Goal: Transaction & Acquisition: Purchase product/service

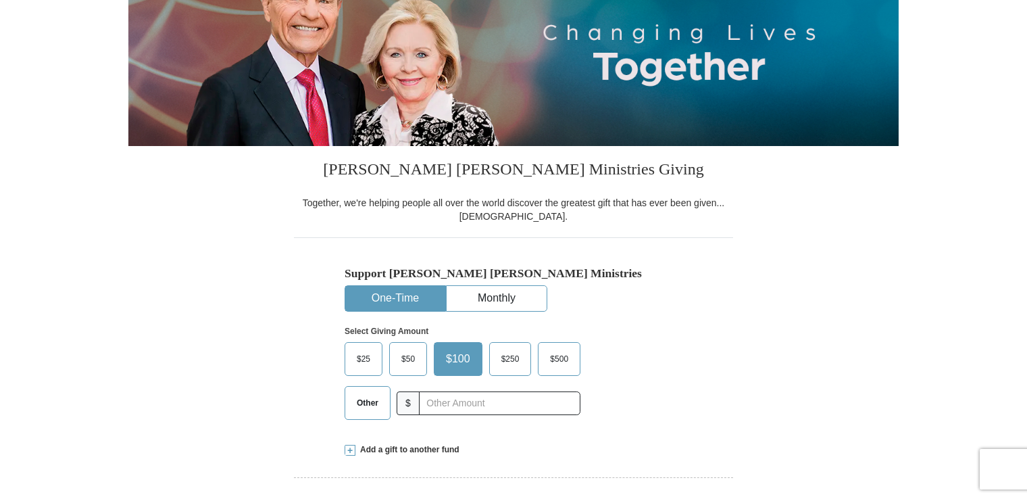
scroll to position [203, 0]
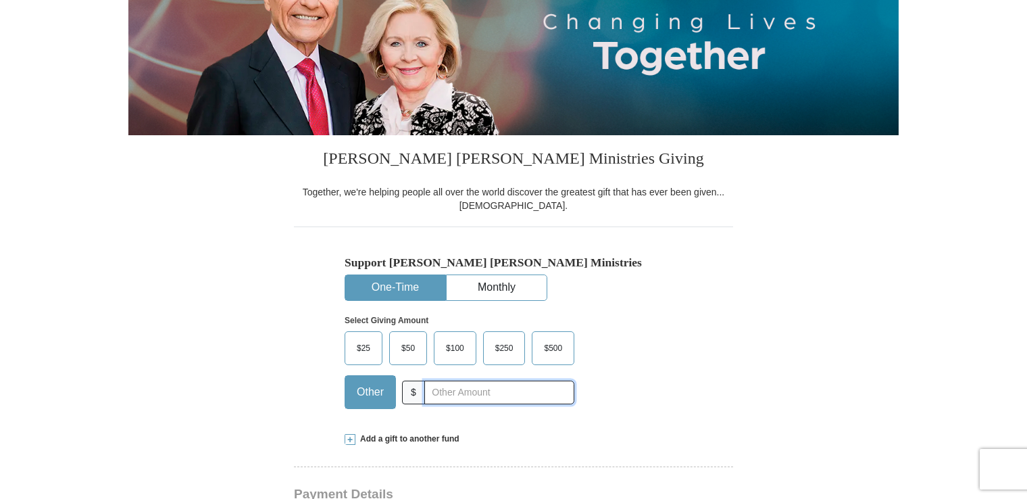
click at [443, 395] on input "text" at bounding box center [499, 393] width 150 height 24
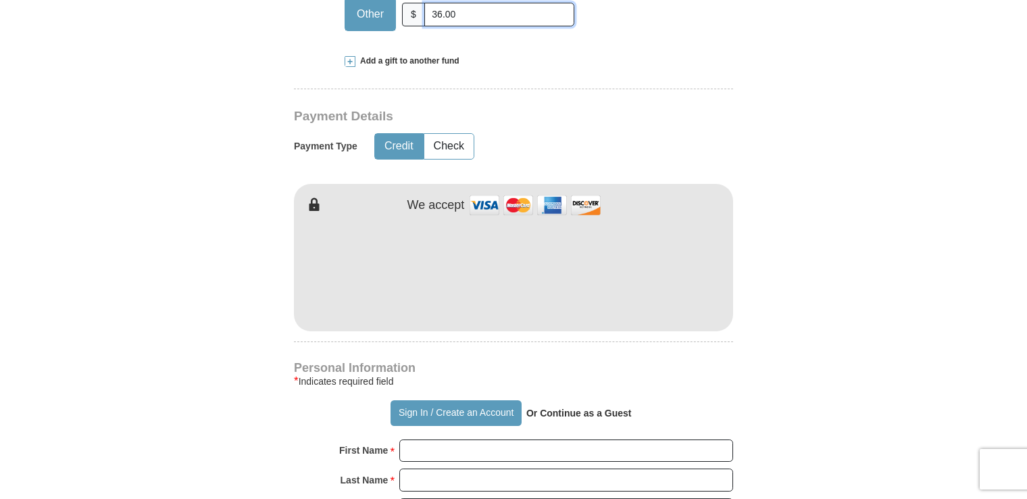
scroll to position [587, 0]
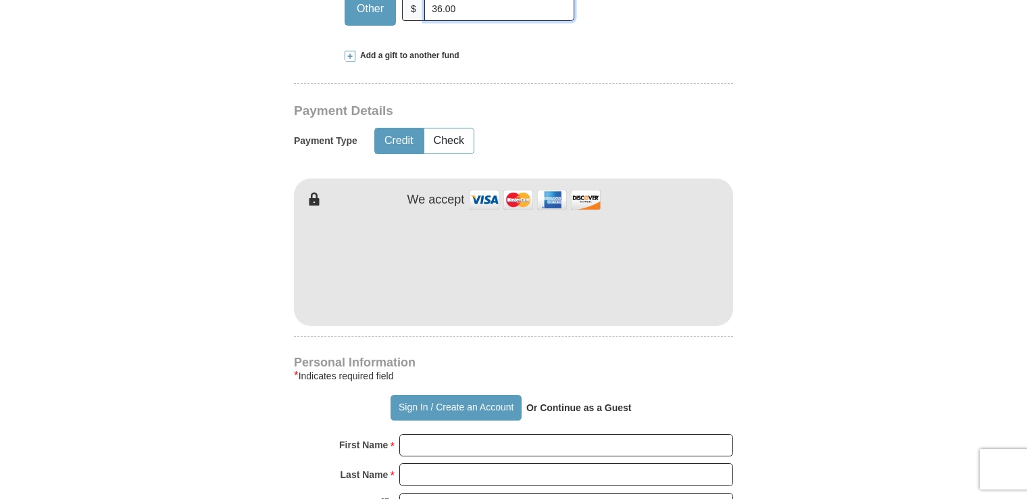
type input "36.00"
click at [429, 444] on input "First Name *" at bounding box center [566, 445] width 334 height 23
type input "[PERSON_NAME]"
type input "10.00"
type input "[PERSON_NAME]"
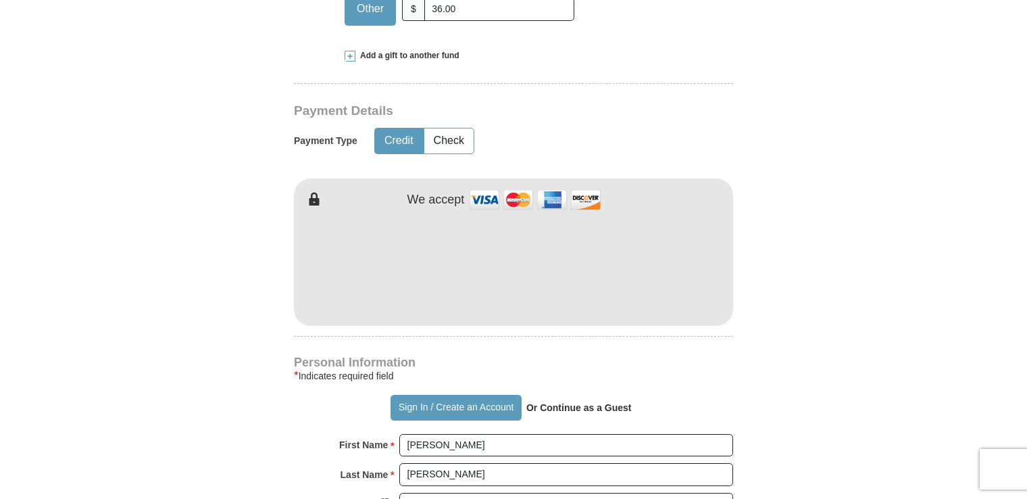
type input "[PERSON_NAME][EMAIL_ADDRESS][PERSON_NAME][DOMAIN_NAME]"
type input "[STREET_ADDRESS]"
type input "Apt. 325"
type input "[GEOGRAPHIC_DATA]"
select select "FL"
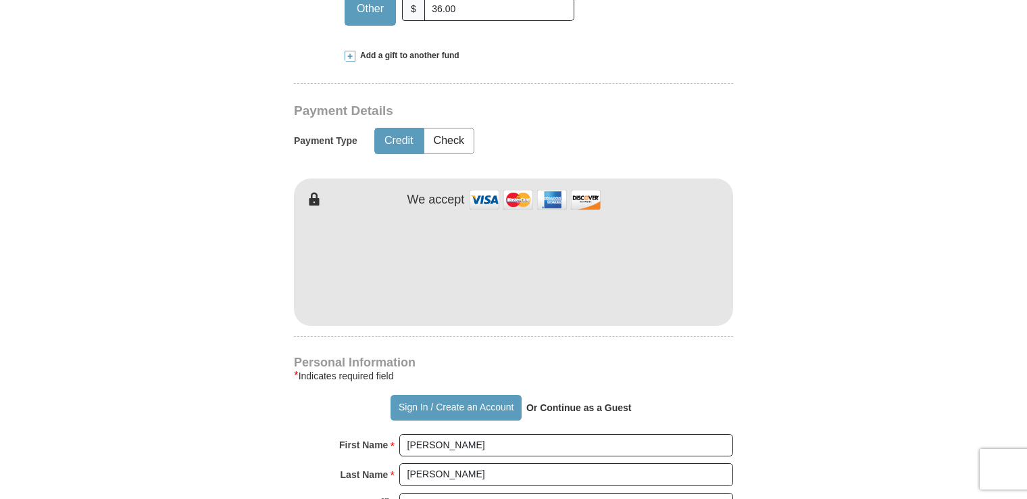
type input "33614"
type input "8134605017"
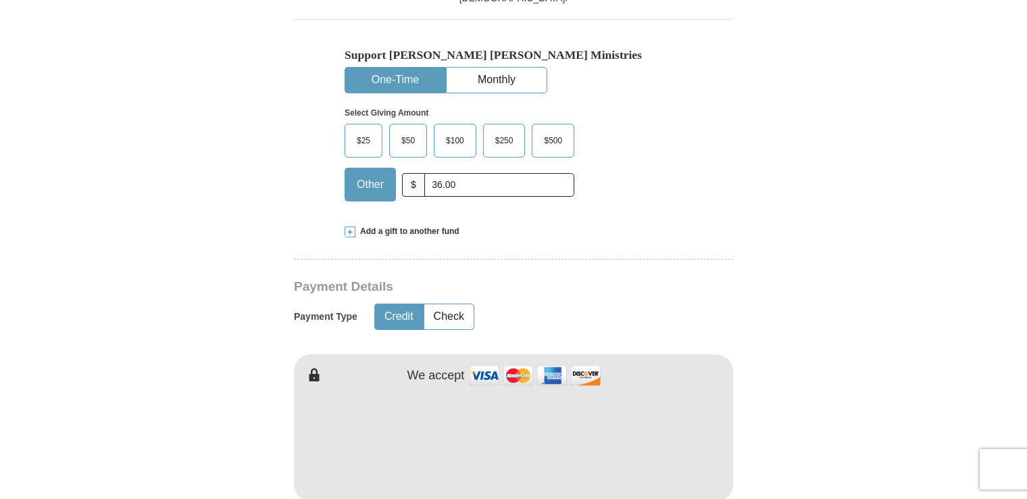
scroll to position [406, 0]
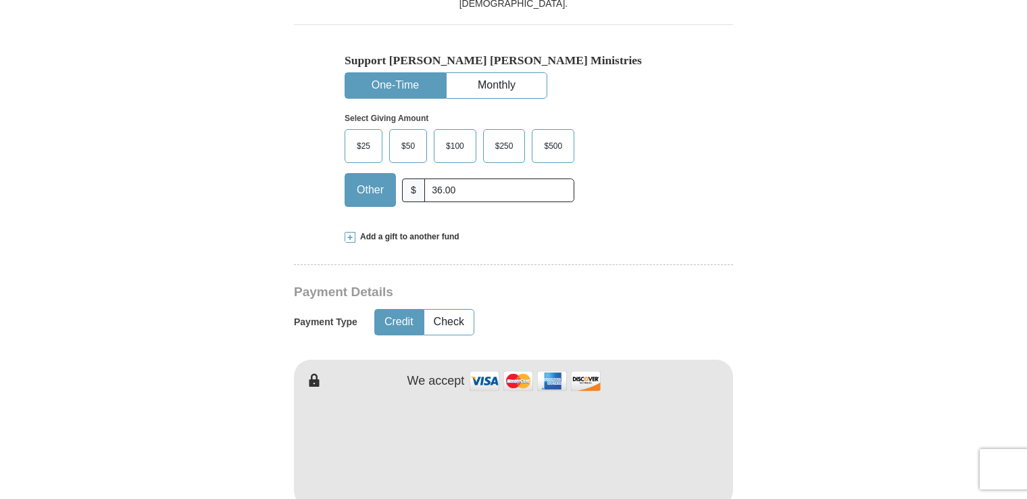
click at [433, 232] on span "Add a gift to another fund" at bounding box center [408, 236] width 104 height 11
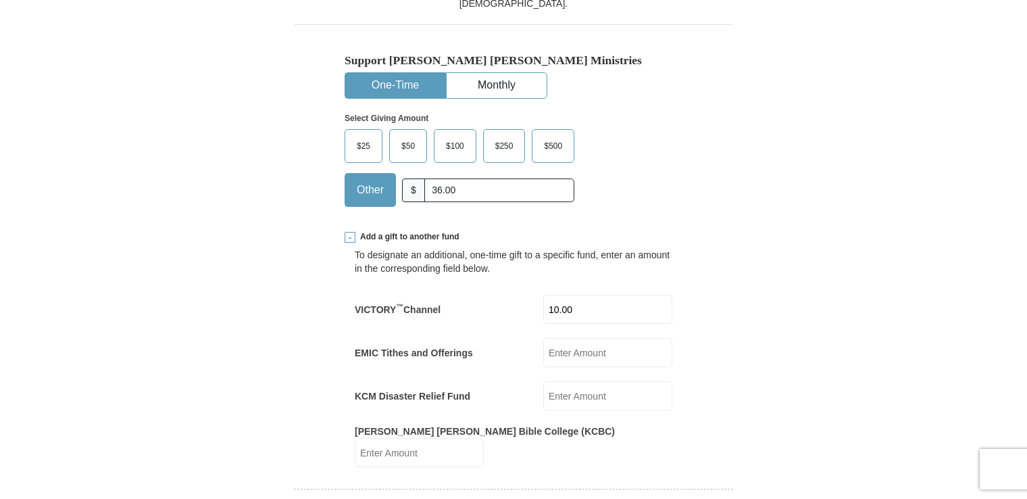
click at [591, 310] on input "10.00" at bounding box center [607, 309] width 129 height 29
type input "1"
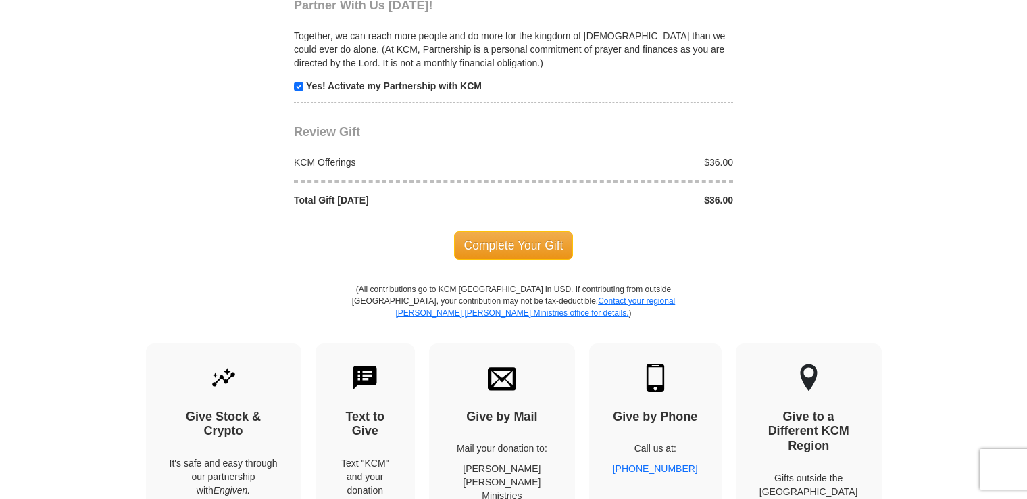
scroll to position [1614, 0]
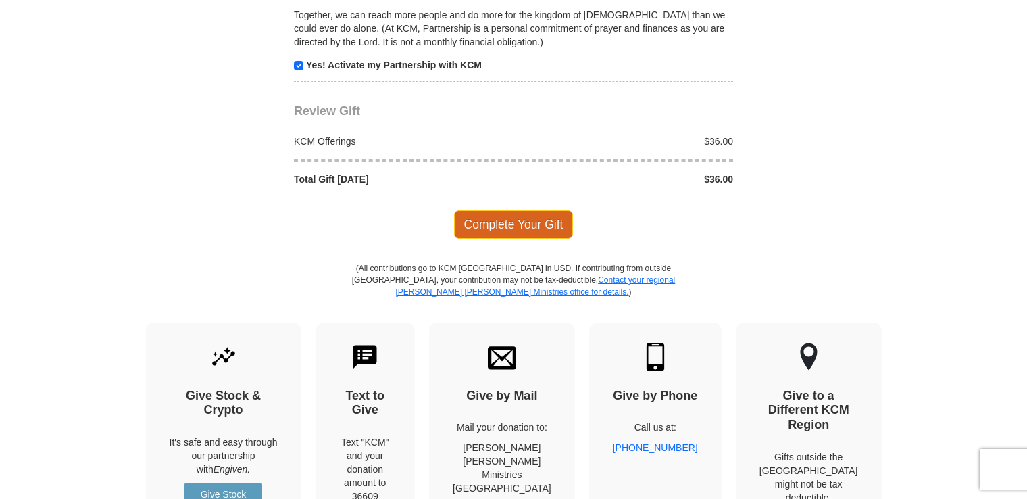
click at [506, 210] on span "Complete Your Gift" at bounding box center [514, 224] width 120 height 28
